Goal: Find specific page/section: Find specific page/section

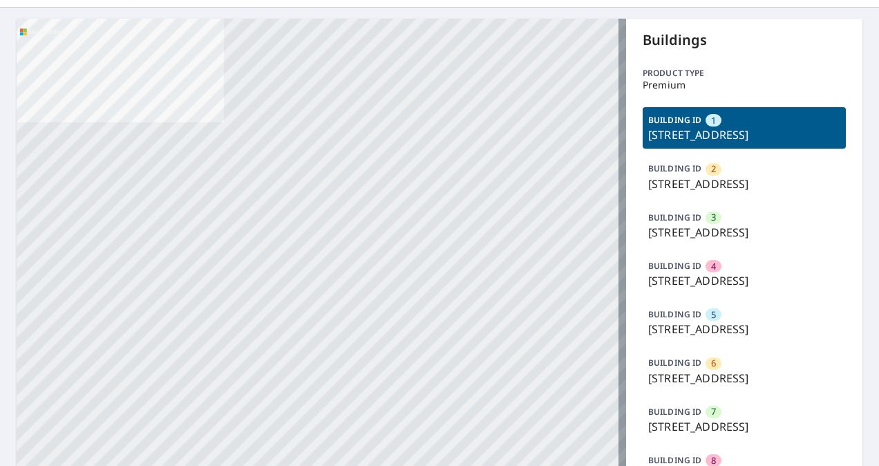
scroll to position [207, 0]
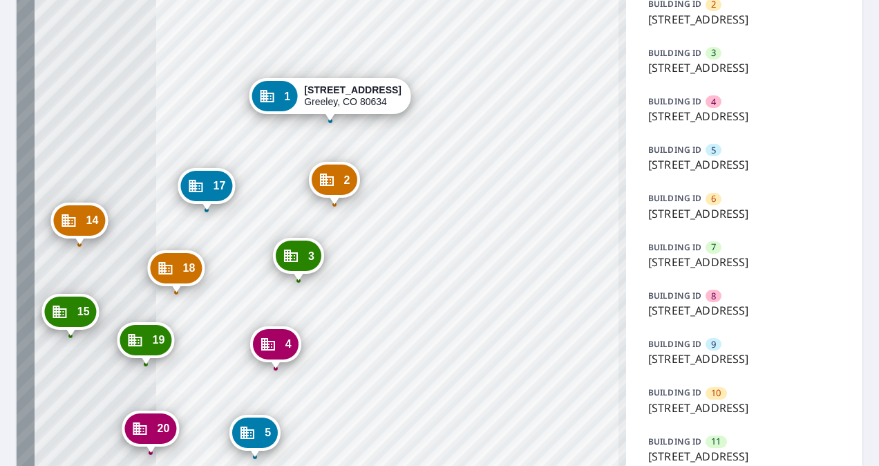
drag, startPoint x: 272, startPoint y: 308, endPoint x: 481, endPoint y: 326, distance: 209.4
click at [481, 326] on div "2 [STREET_ADDRESS] 3 [STREET_ADDRESS] 4 [STREET_ADDRESS] 5 [STREET_ADDRESS] 6 […" at bounding box center [321, 385] width 609 height 1063
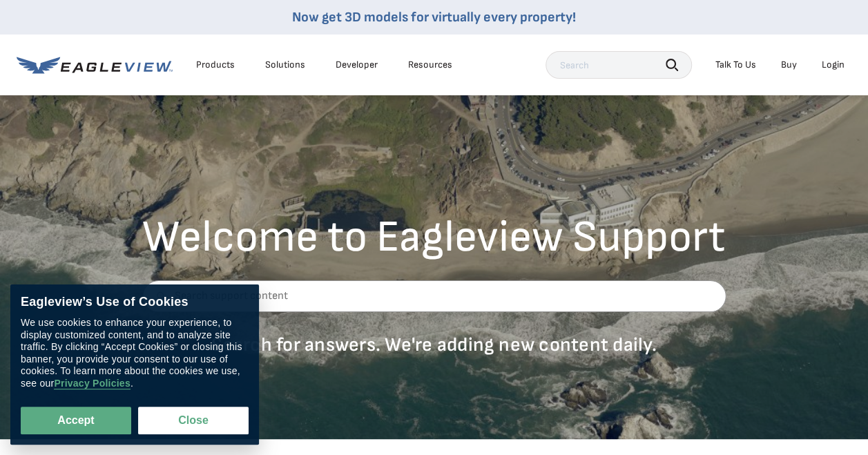
click at [844, 64] on div "Login" at bounding box center [833, 65] width 23 height 12
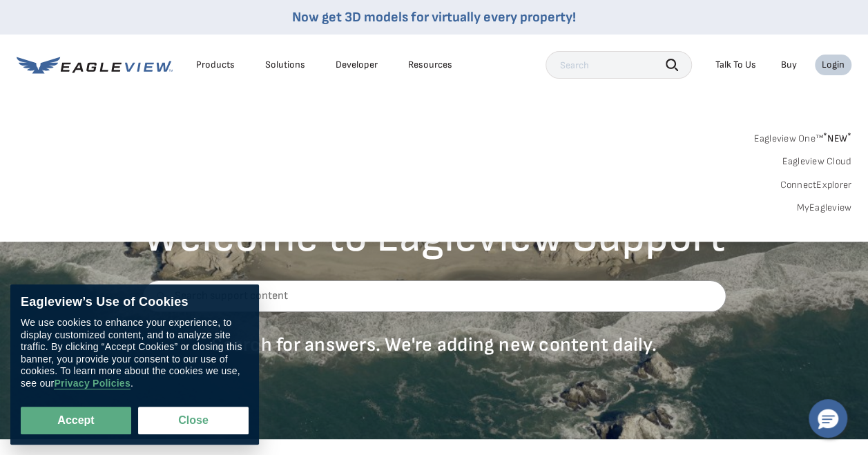
click at [823, 227] on div "Search Products Our Product Areas Imagery 1-Inch GSD Aerial Imagery *" at bounding box center [434, 177] width 868 height 130
click at [825, 216] on div "Search Products Our Product Areas Imagery 1-Inch GSD Aerial Imagery *" at bounding box center [434, 177] width 868 height 130
click at [827, 209] on link "MyEagleview" at bounding box center [823, 208] width 55 height 12
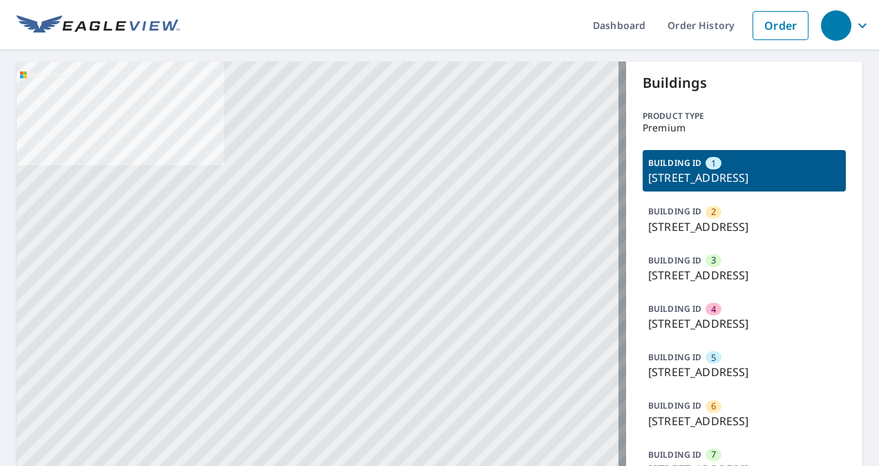
click at [709, 167] on div "1" at bounding box center [713, 163] width 16 height 12
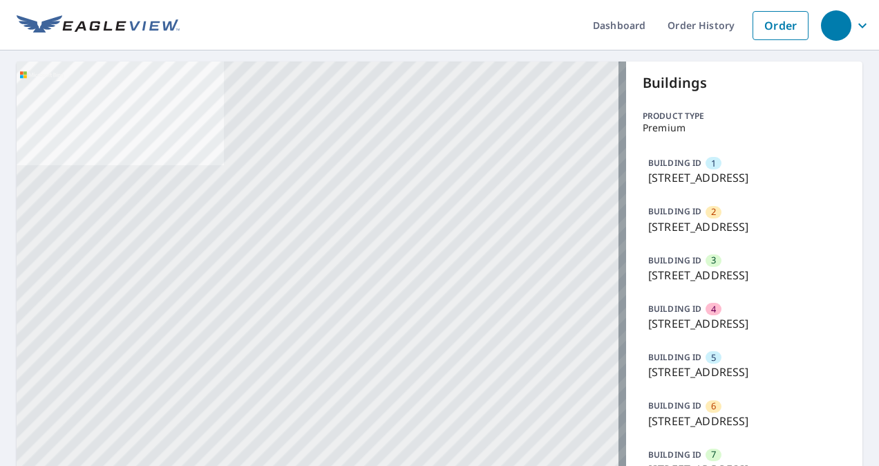
click at [689, 173] on p "[STREET_ADDRESS]" at bounding box center [744, 177] width 192 height 17
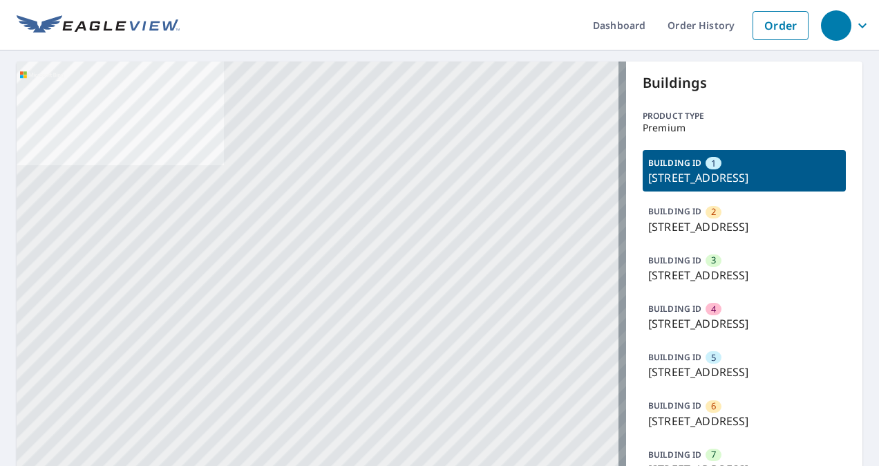
click at [666, 124] on p "Premium" at bounding box center [743, 127] width 203 height 11
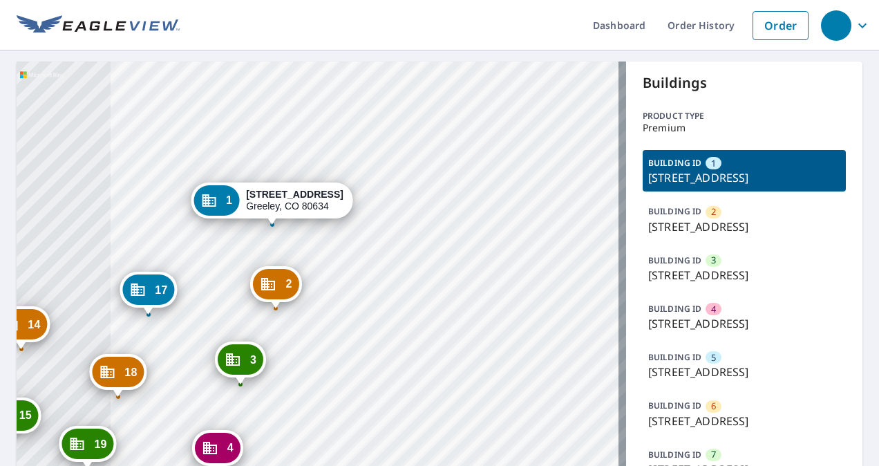
drag, startPoint x: 270, startPoint y: 384, endPoint x: 482, endPoint y: 212, distance: 273.0
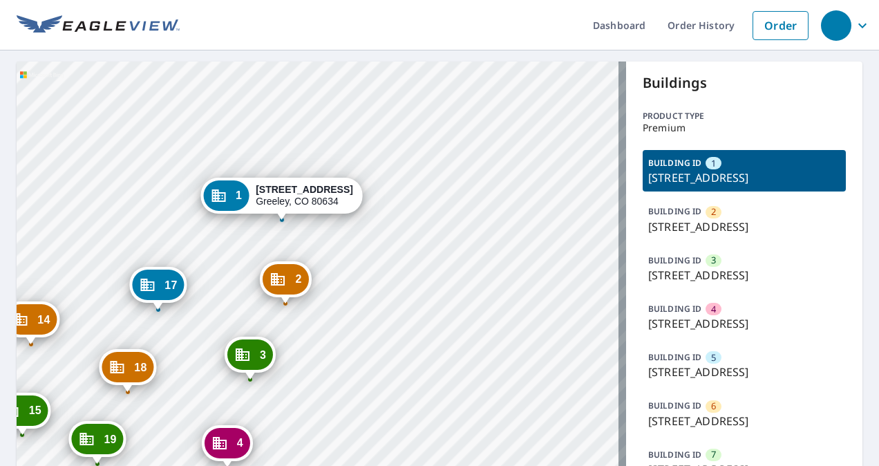
click at [287, 191] on strong "[STREET_ADDRESS]" at bounding box center [304, 189] width 97 height 11
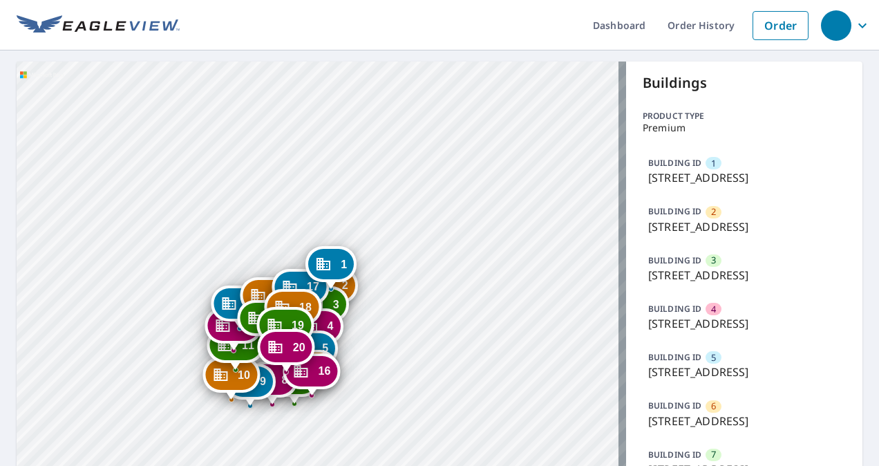
click at [355, 262] on div "1 3950 W 12th St Greeley, CO 80634" at bounding box center [330, 264] width 51 height 36
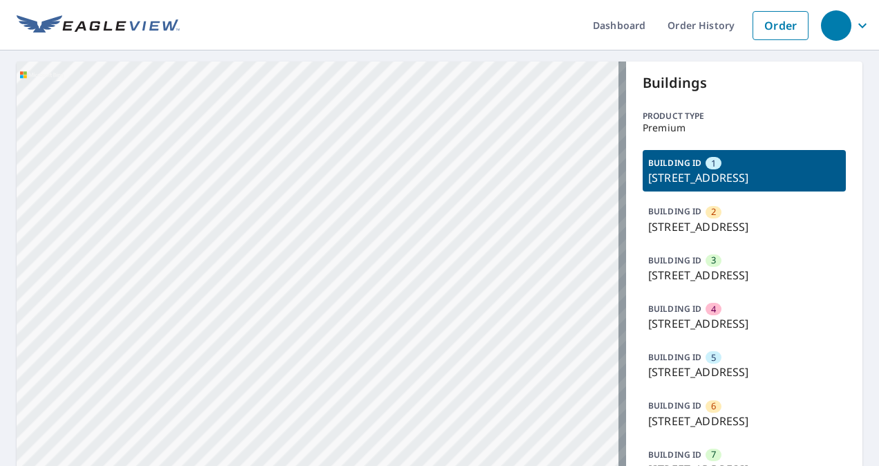
click at [718, 168] on div "BUILDING ID 1 3950 W 12th St, Greeley, CO, 80634" at bounding box center [743, 170] width 203 height 41
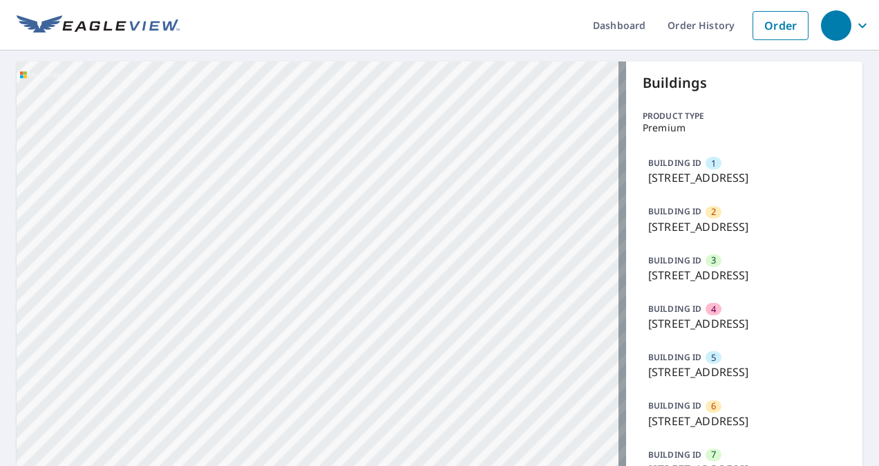
click at [677, 220] on p "[STREET_ADDRESS]" at bounding box center [744, 226] width 192 height 17
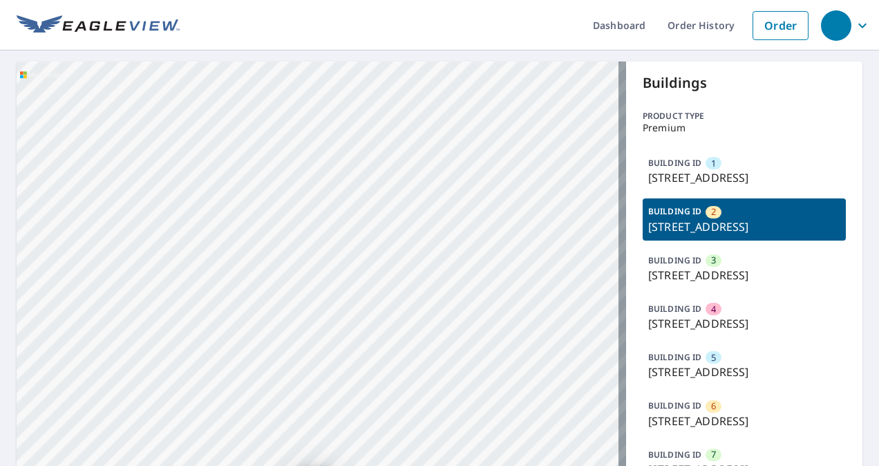
click at [681, 283] on p "[STREET_ADDRESS]" at bounding box center [744, 275] width 192 height 17
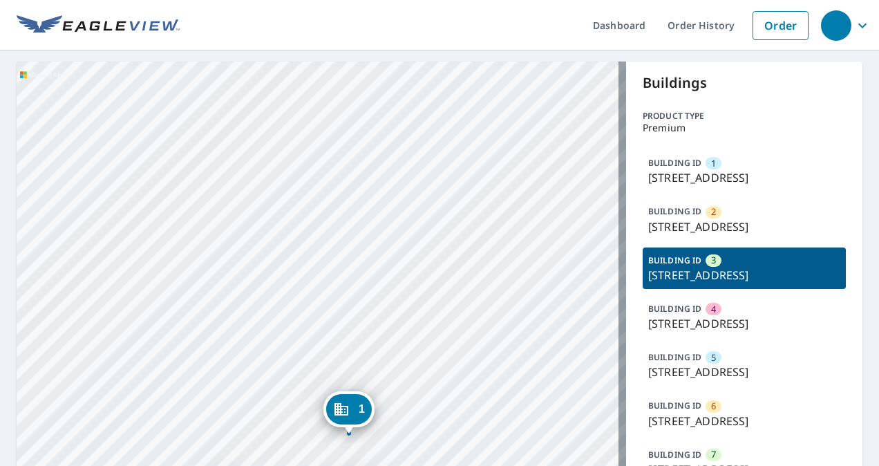
click at [681, 309] on p "BUILDING ID" at bounding box center [674, 309] width 53 height 12
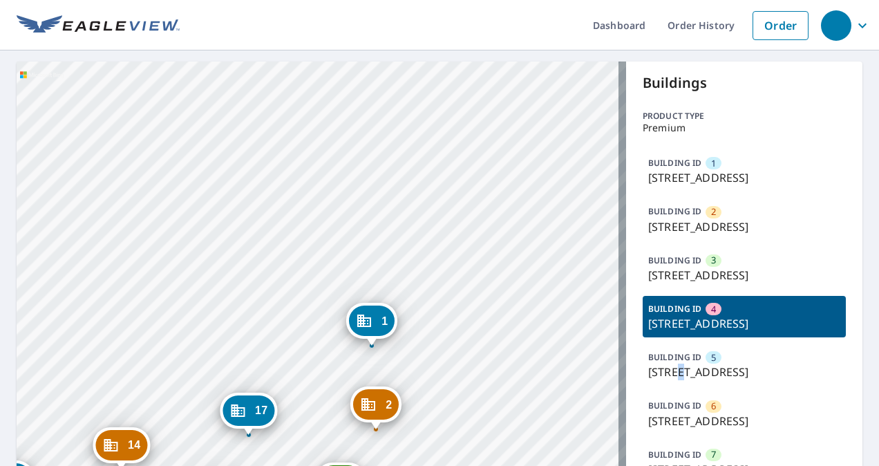
click at [674, 364] on p "[STREET_ADDRESS]" at bounding box center [744, 371] width 192 height 17
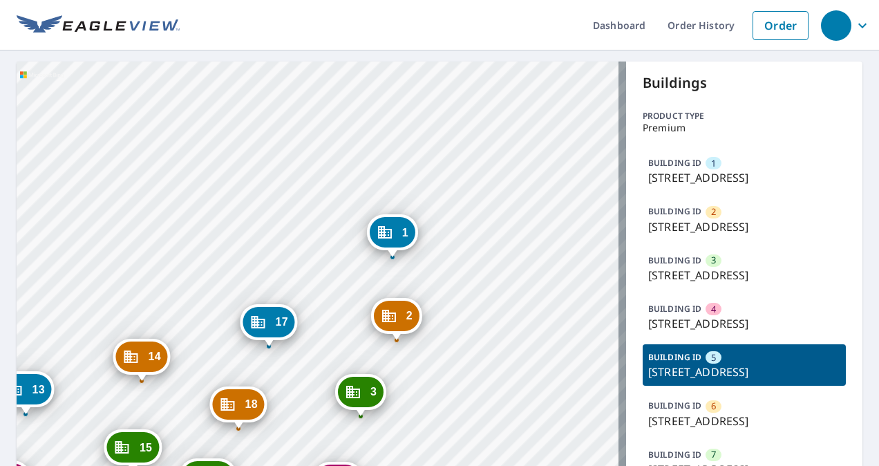
drag, startPoint x: 674, startPoint y: 364, endPoint x: 666, endPoint y: 405, distance: 42.3
click at [666, 405] on p "BUILDING ID" at bounding box center [674, 405] width 53 height 12
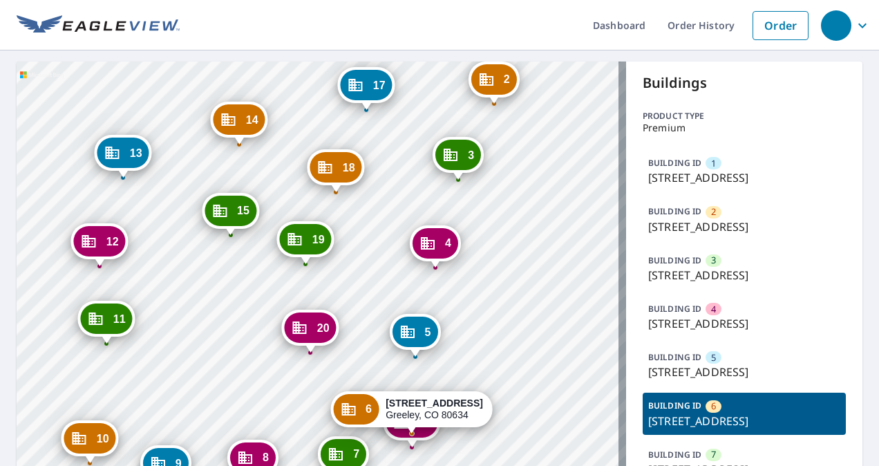
drag, startPoint x: 524, startPoint y: 377, endPoint x: 629, endPoint y: 184, distance: 219.5
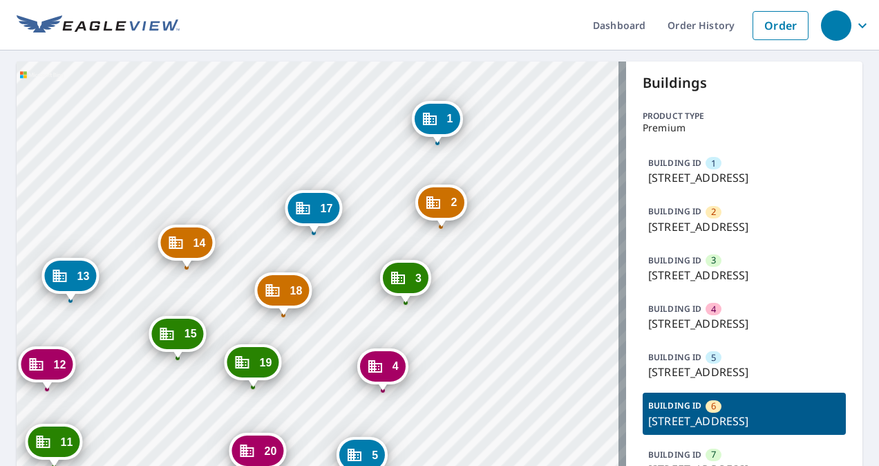
drag, startPoint x: 586, startPoint y: 166, endPoint x: 432, endPoint y: 421, distance: 297.8
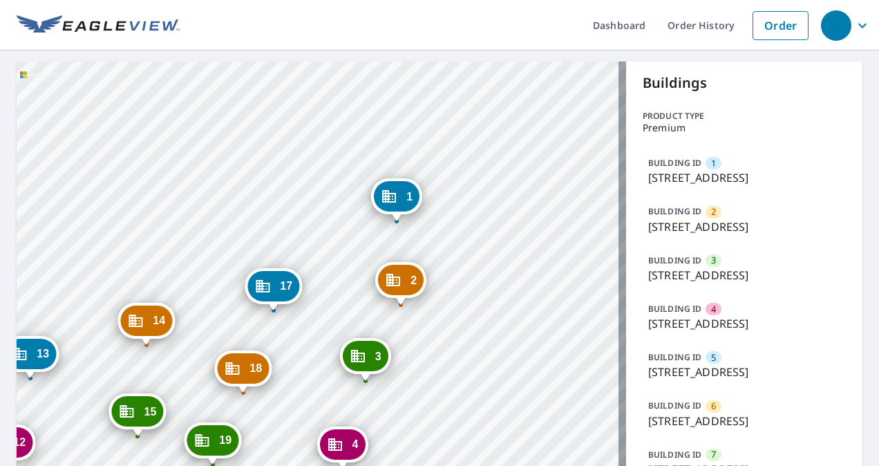
drag, startPoint x: 426, startPoint y: 306, endPoint x: 470, endPoint y: 233, distance: 85.9
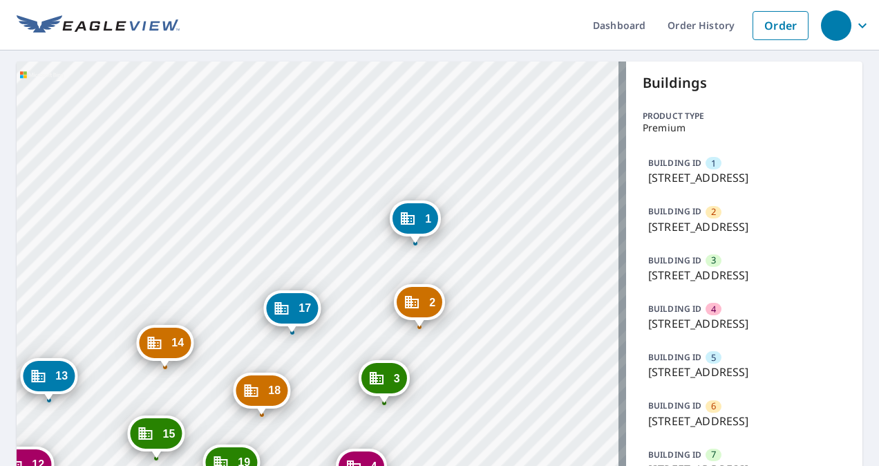
drag, startPoint x: 388, startPoint y: 182, endPoint x: 403, endPoint y: 185, distance: 16.3
click at [403, 203] on div "1" at bounding box center [415, 218] width 46 height 30
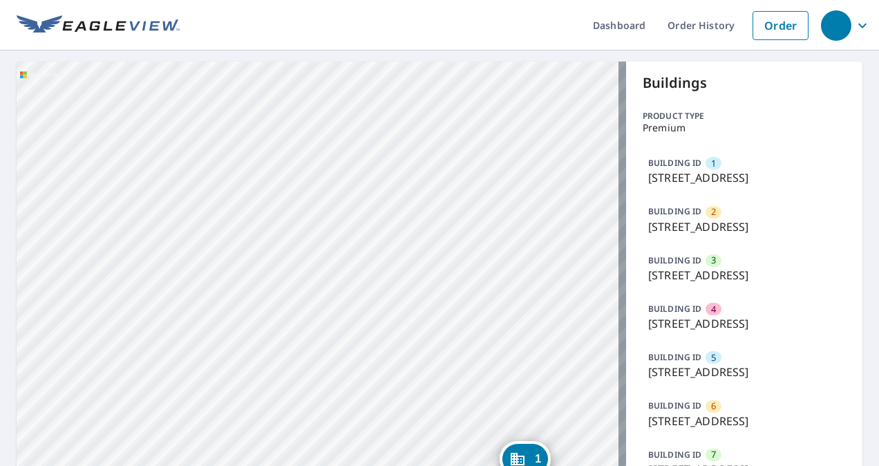
drag, startPoint x: 428, startPoint y: 240, endPoint x: 519, endPoint y: 44, distance: 216.3
click at [519, 44] on div "Dashboard Order History Order 2 3950 W 12th St Greeley, CO 80634 3 3950 W 12th …" at bounding box center [439, 233] width 879 height 466
drag, startPoint x: 467, startPoint y: 275, endPoint x: 492, endPoint y: 119, distance: 158.1
drag, startPoint x: 474, startPoint y: 337, endPoint x: 496, endPoint y: 105, distance: 233.1
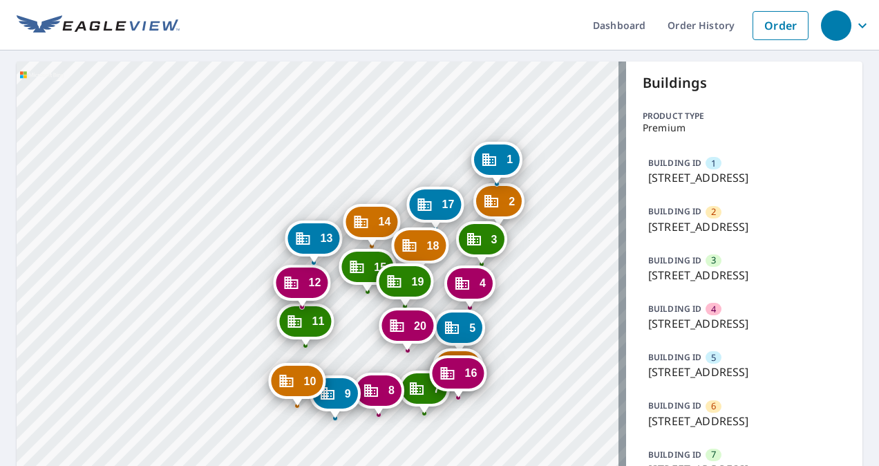
drag, startPoint x: 439, startPoint y: 209, endPoint x: 370, endPoint y: 198, distance: 70.7
click at [410, 198] on div "17" at bounding box center [436, 204] width 52 height 30
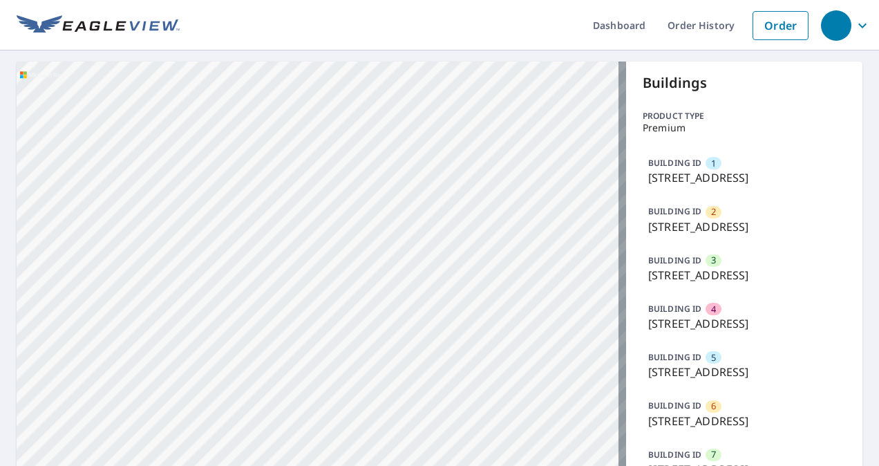
drag, startPoint x: 653, startPoint y: 221, endPoint x: 653, endPoint y: 214, distance: 6.9
click at [653, 214] on div "BUILDING ID 2 3950 W 12th St, Greeley, CO, 80634" at bounding box center [743, 218] width 203 height 41
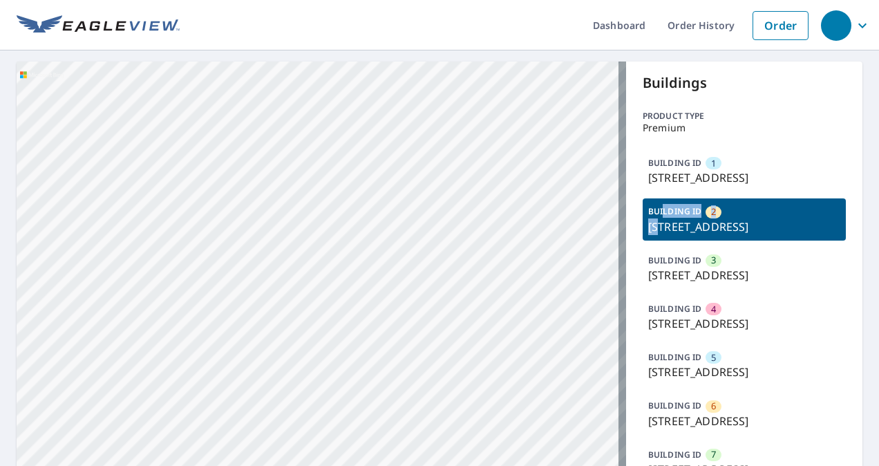
copy div "LDING ID 2 39"
click at [682, 168] on p "BUILDING ID" at bounding box center [674, 163] width 53 height 12
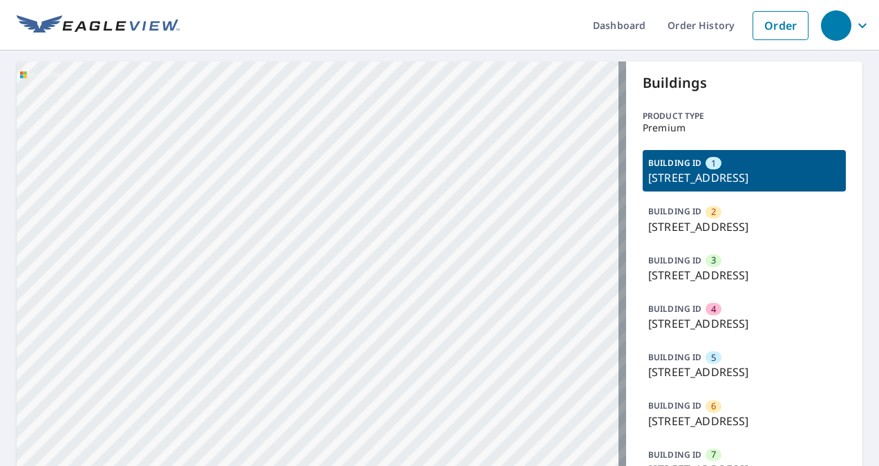
click at [682, 179] on p "[STREET_ADDRESS]" at bounding box center [744, 177] width 192 height 17
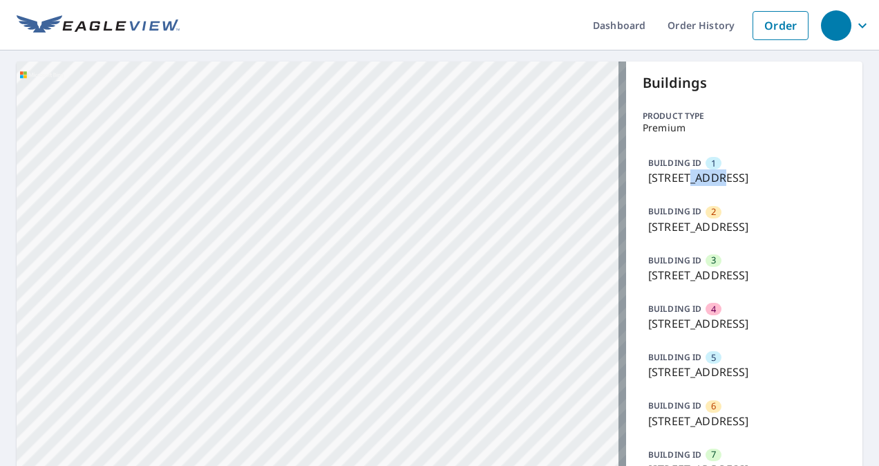
click at [682, 179] on p "[STREET_ADDRESS]" at bounding box center [744, 177] width 192 height 17
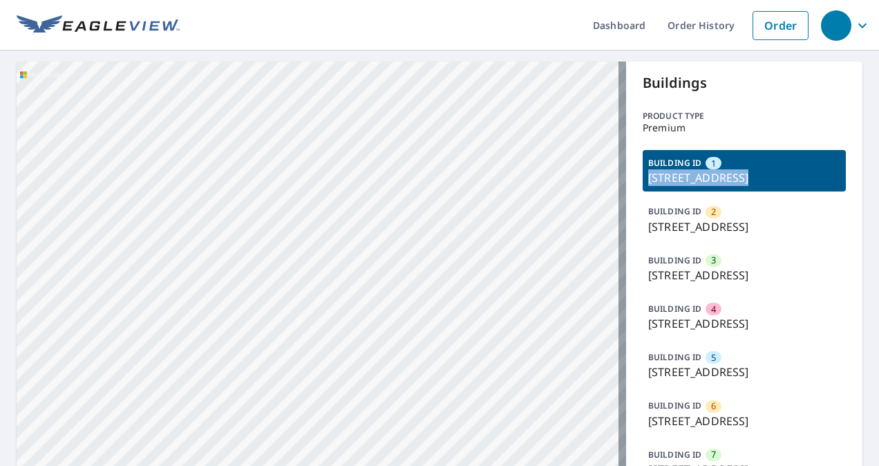
click at [682, 179] on p "[STREET_ADDRESS]" at bounding box center [744, 177] width 192 height 17
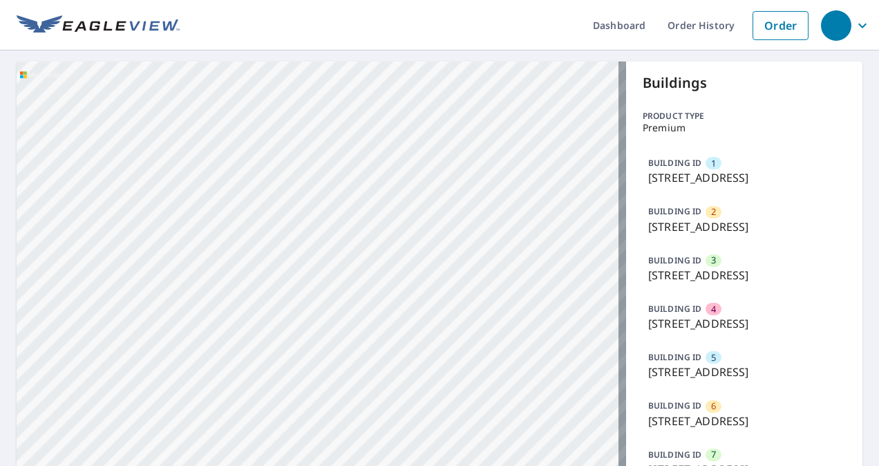
drag, startPoint x: 682, startPoint y: 179, endPoint x: 823, endPoint y: 122, distance: 152.1
click at [823, 123] on p "Premium" at bounding box center [743, 127] width 203 height 11
click at [774, 30] on link "Order" at bounding box center [780, 25] width 56 height 29
